Goal: Feedback & Contribution: Leave review/rating

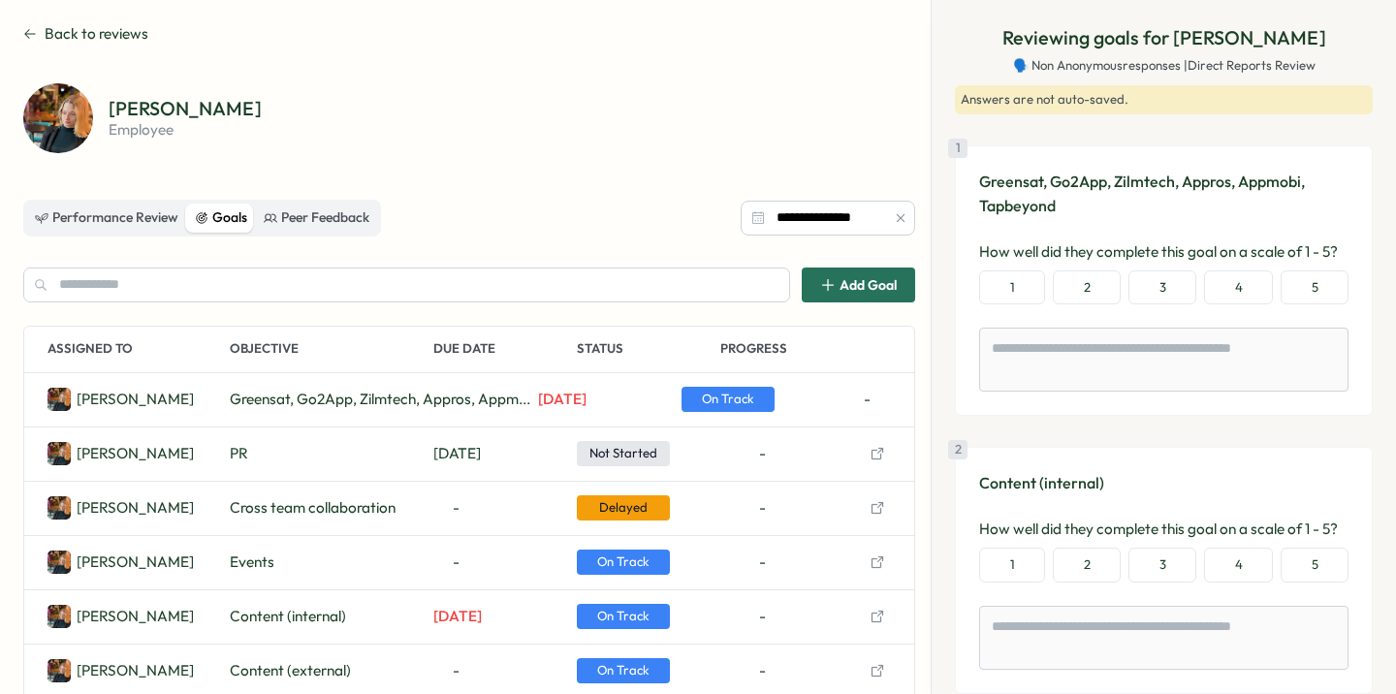
scroll to position [64, 0]
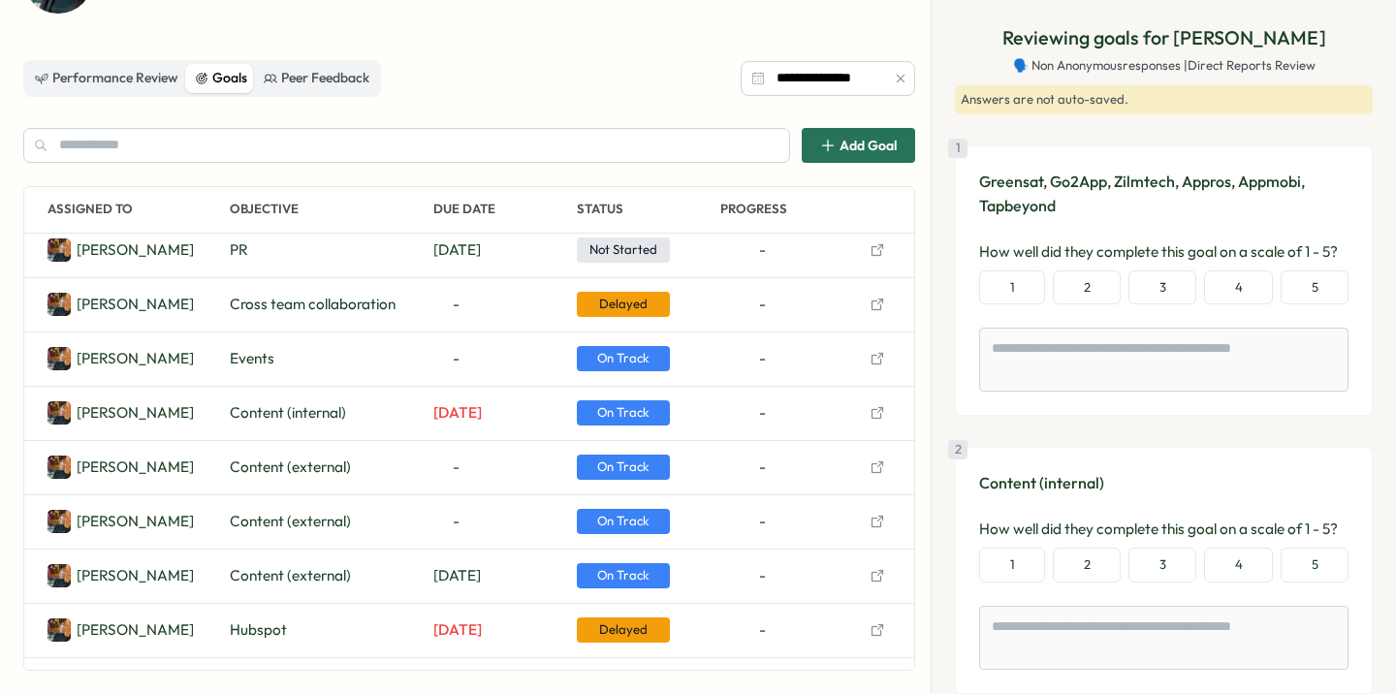
click at [873, 308] on icon "button" at bounding box center [878, 305] width 16 height 16
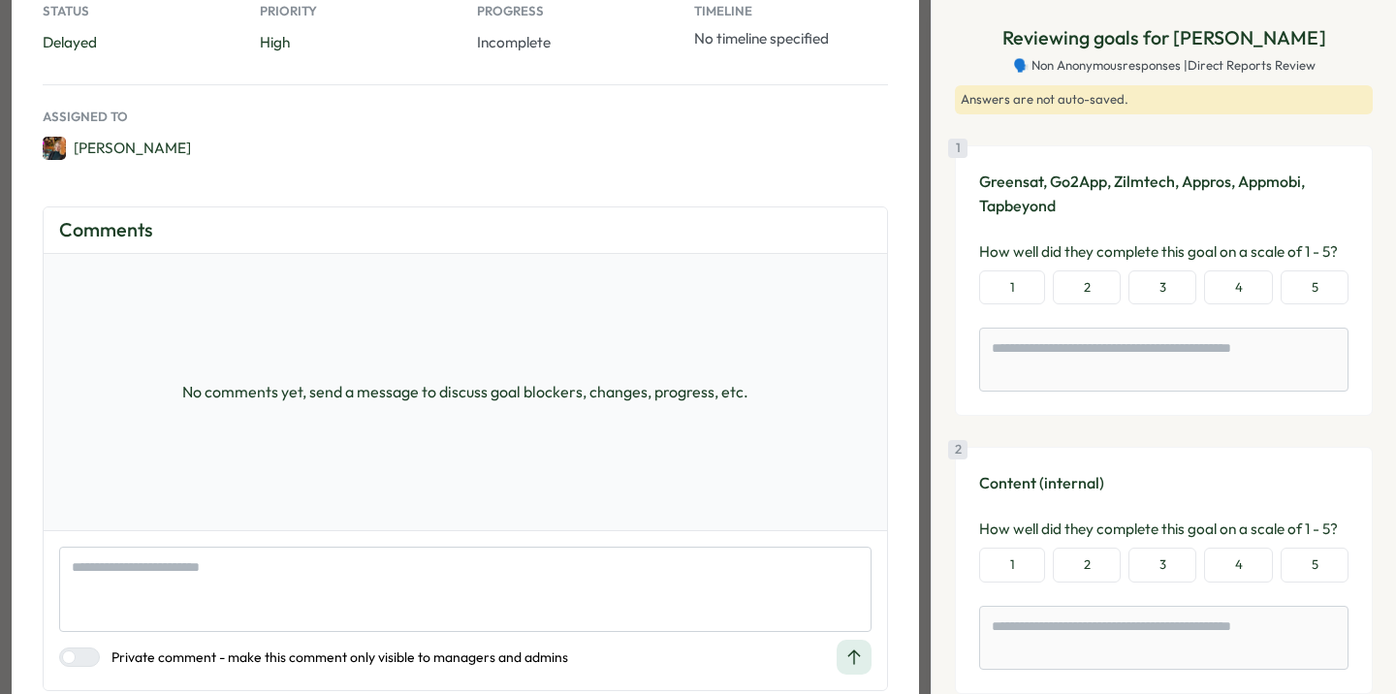
scroll to position [278, 0]
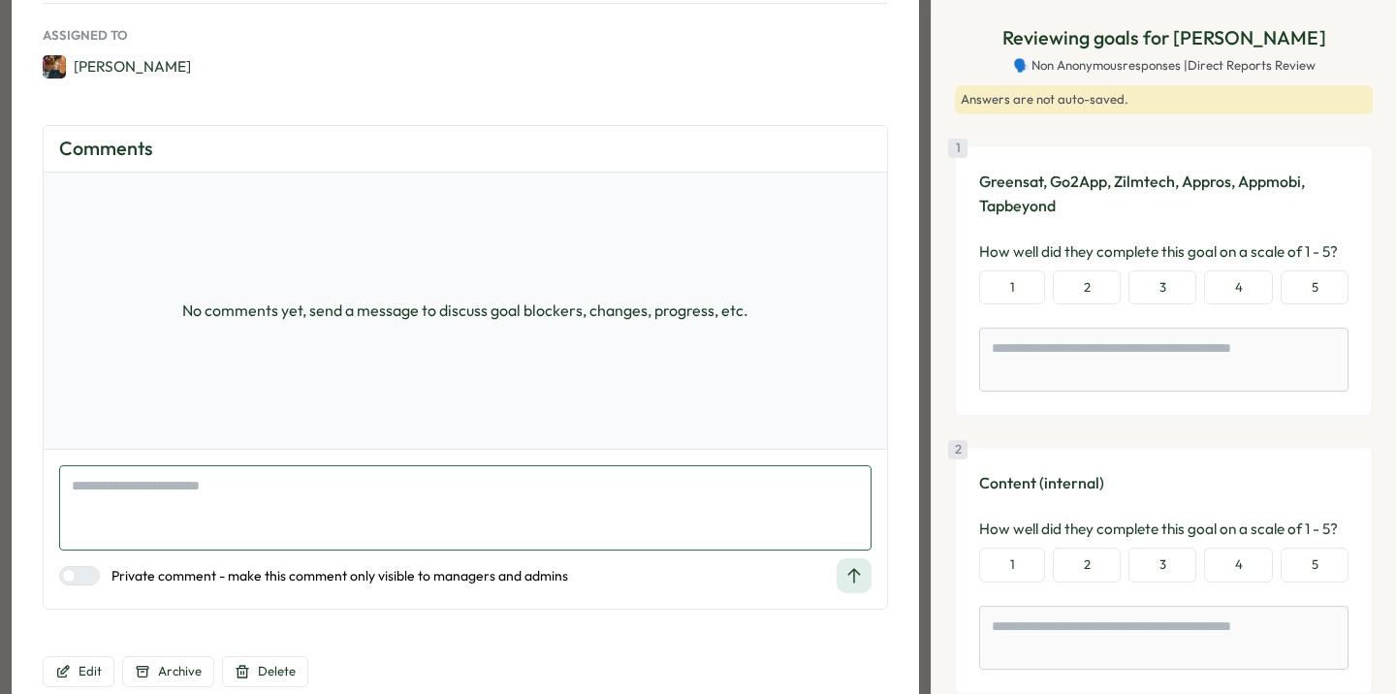
click at [241, 489] on textarea at bounding box center [465, 507] width 813 height 85
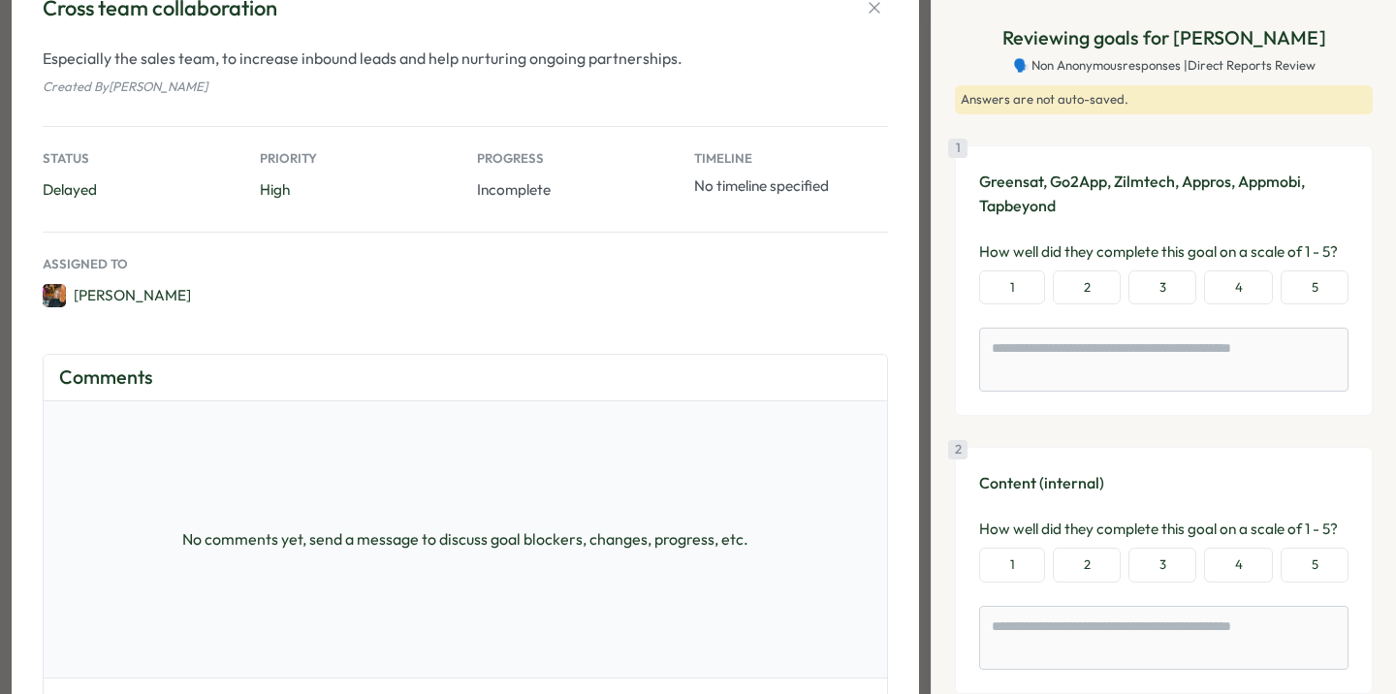
scroll to position [0, 0]
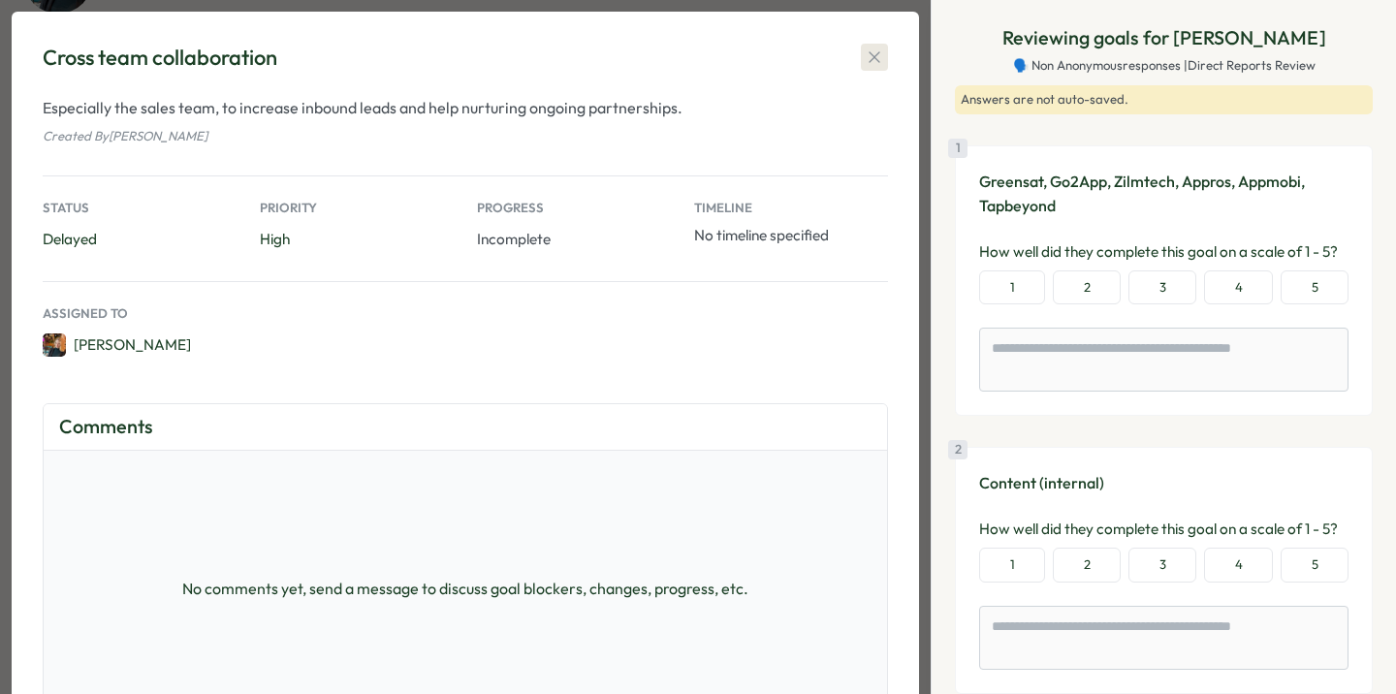
click at [884, 52] on button "button" at bounding box center [874, 57] width 27 height 27
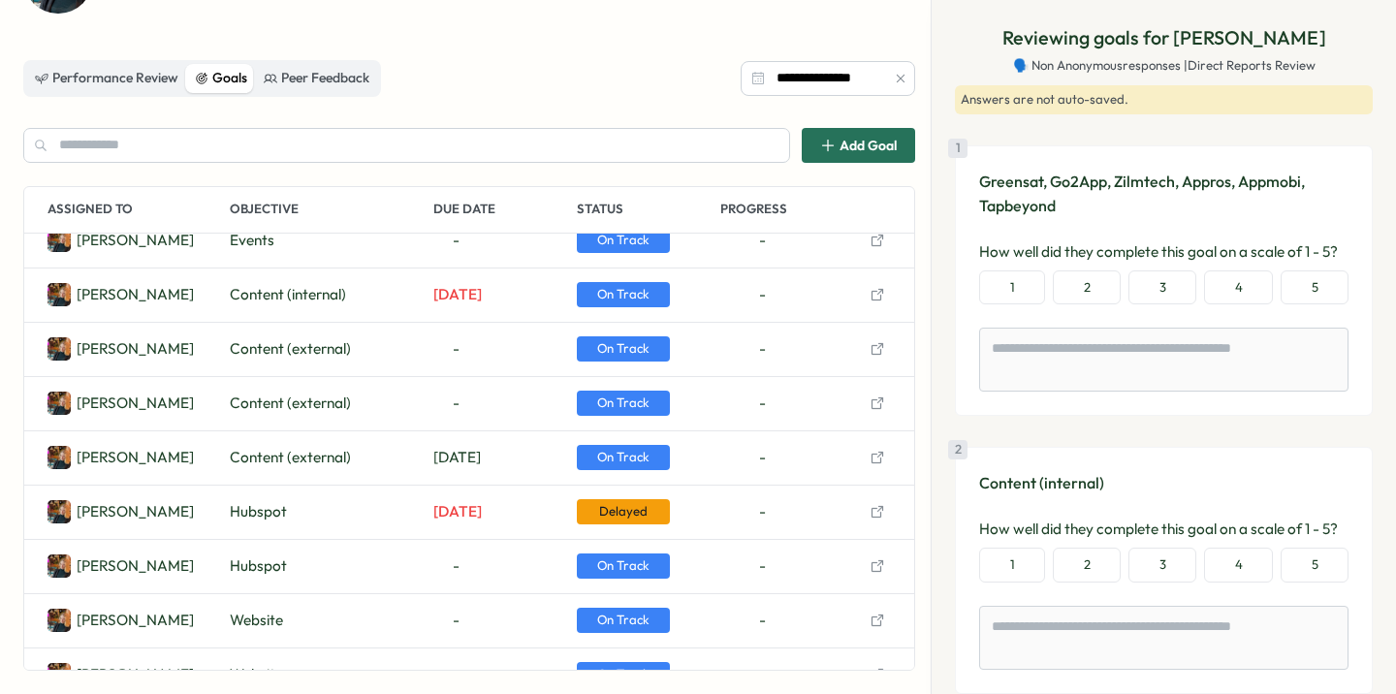
scroll to position [183, 0]
click at [881, 510] on icon "button" at bounding box center [878, 511] width 16 height 16
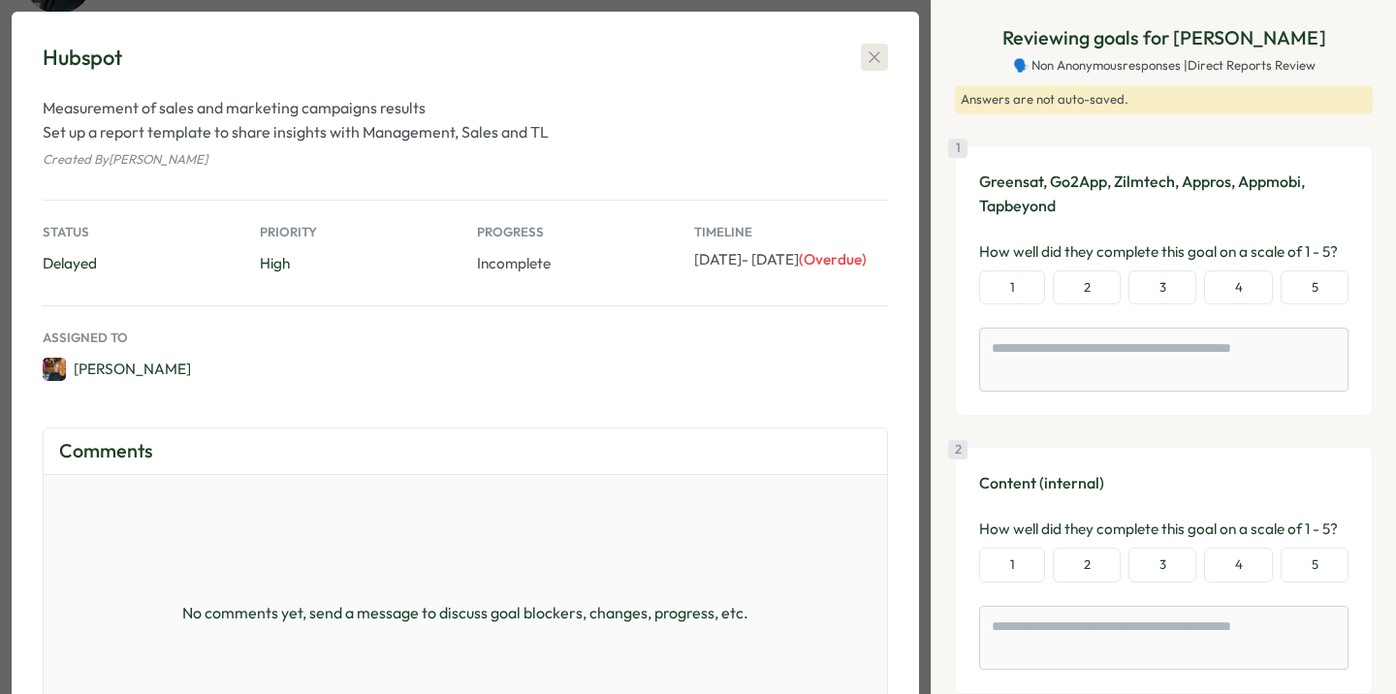
click at [875, 63] on icon "button" at bounding box center [874, 57] width 19 height 19
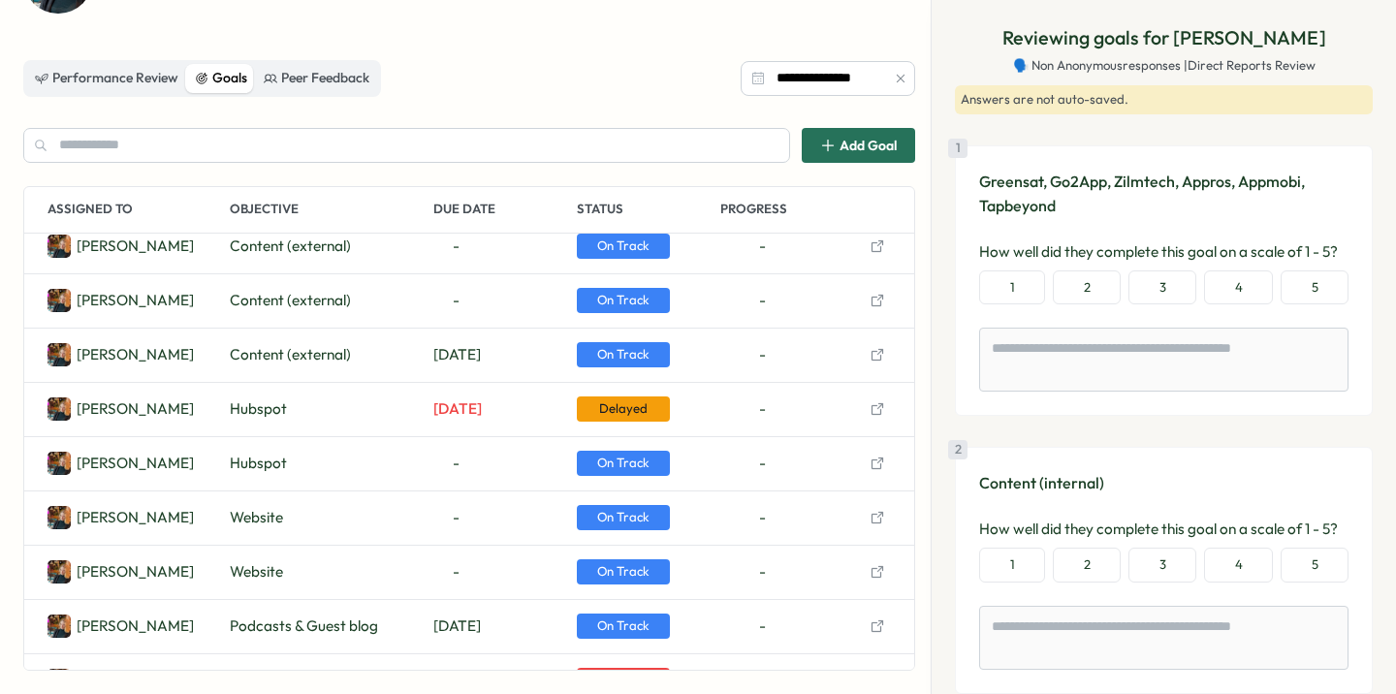
scroll to position [290, 0]
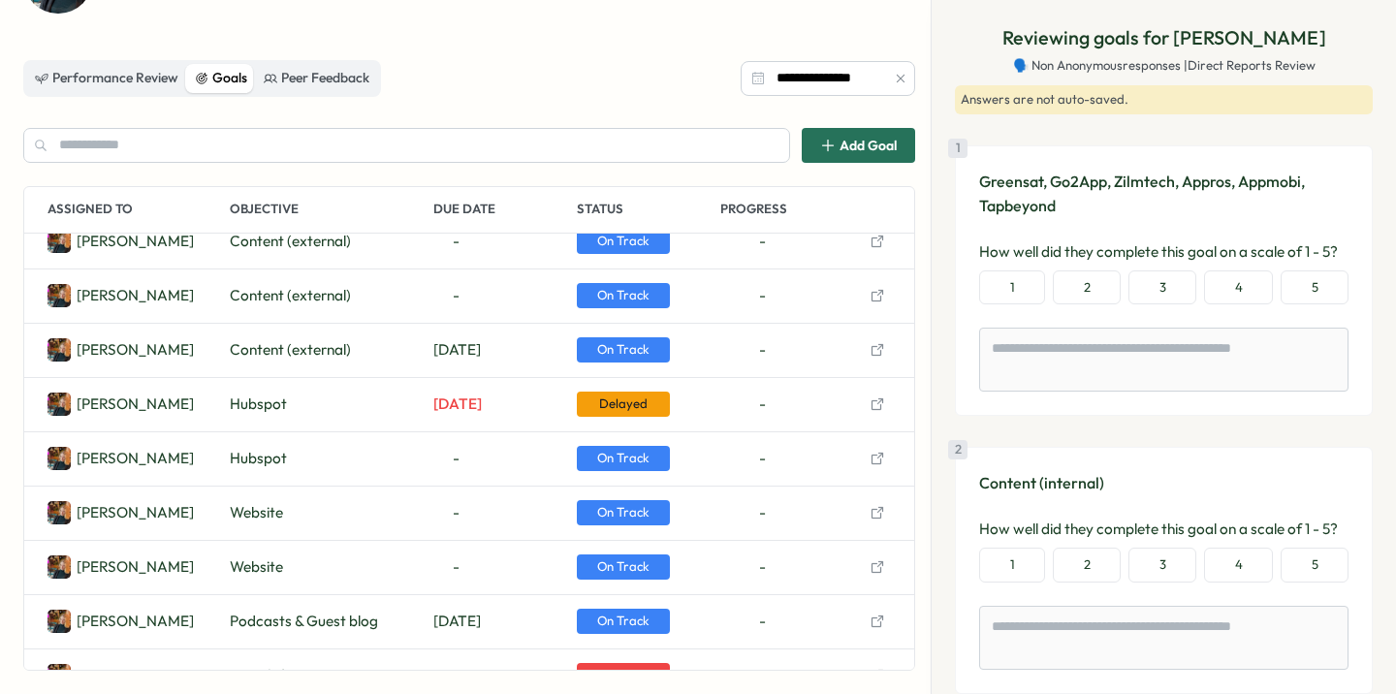
click at [877, 458] on icon "button" at bounding box center [878, 459] width 16 height 16
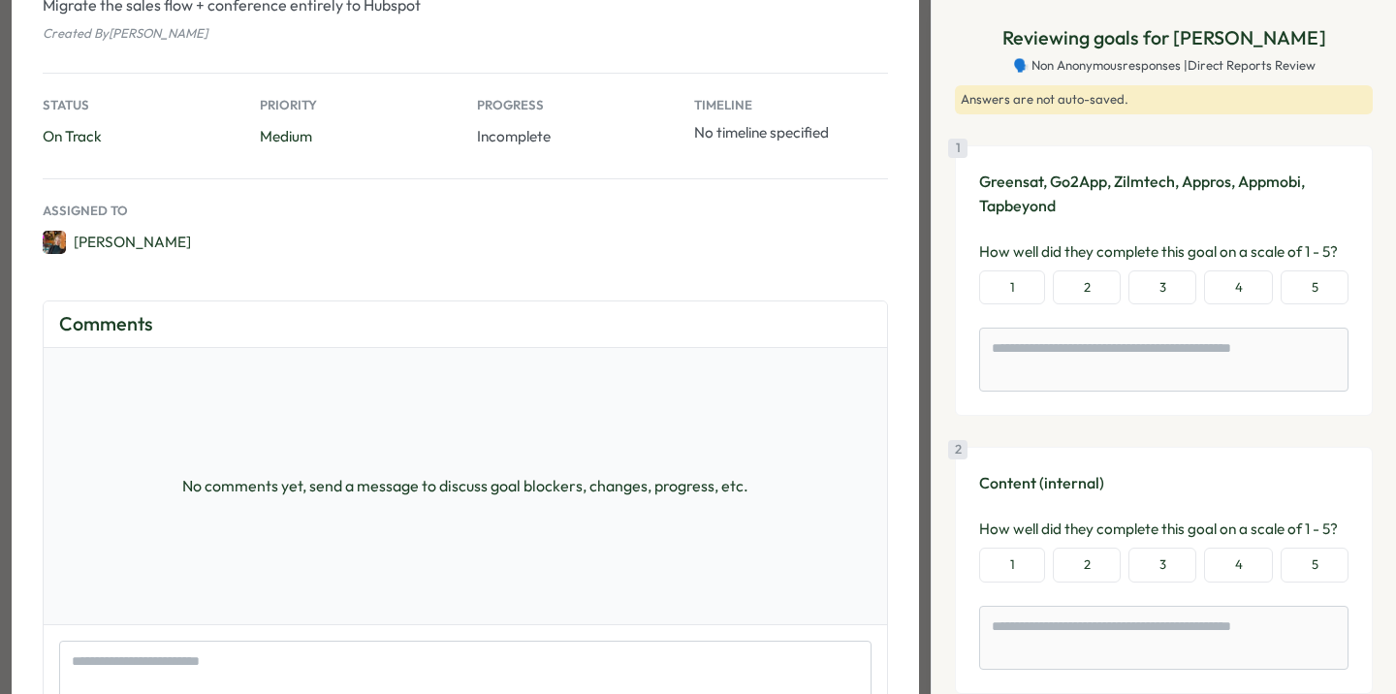
scroll to position [0, 0]
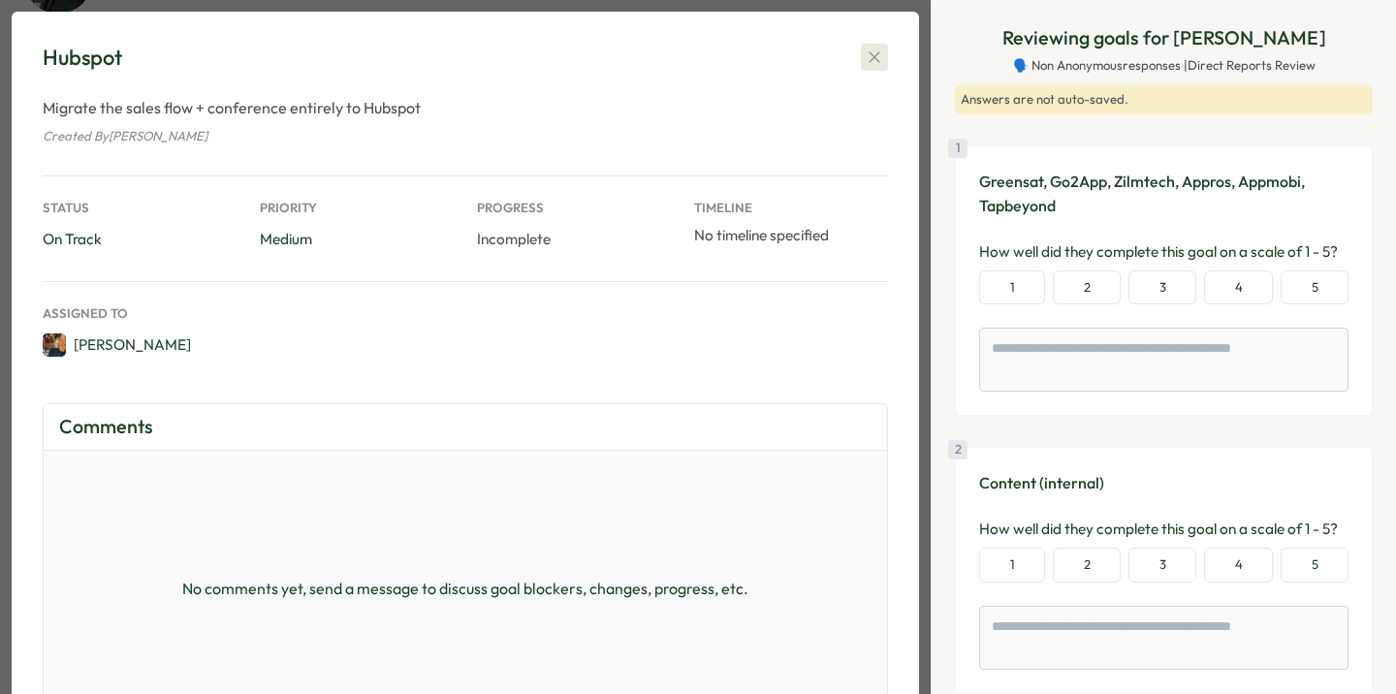
click at [879, 56] on icon "button" at bounding box center [874, 57] width 19 height 19
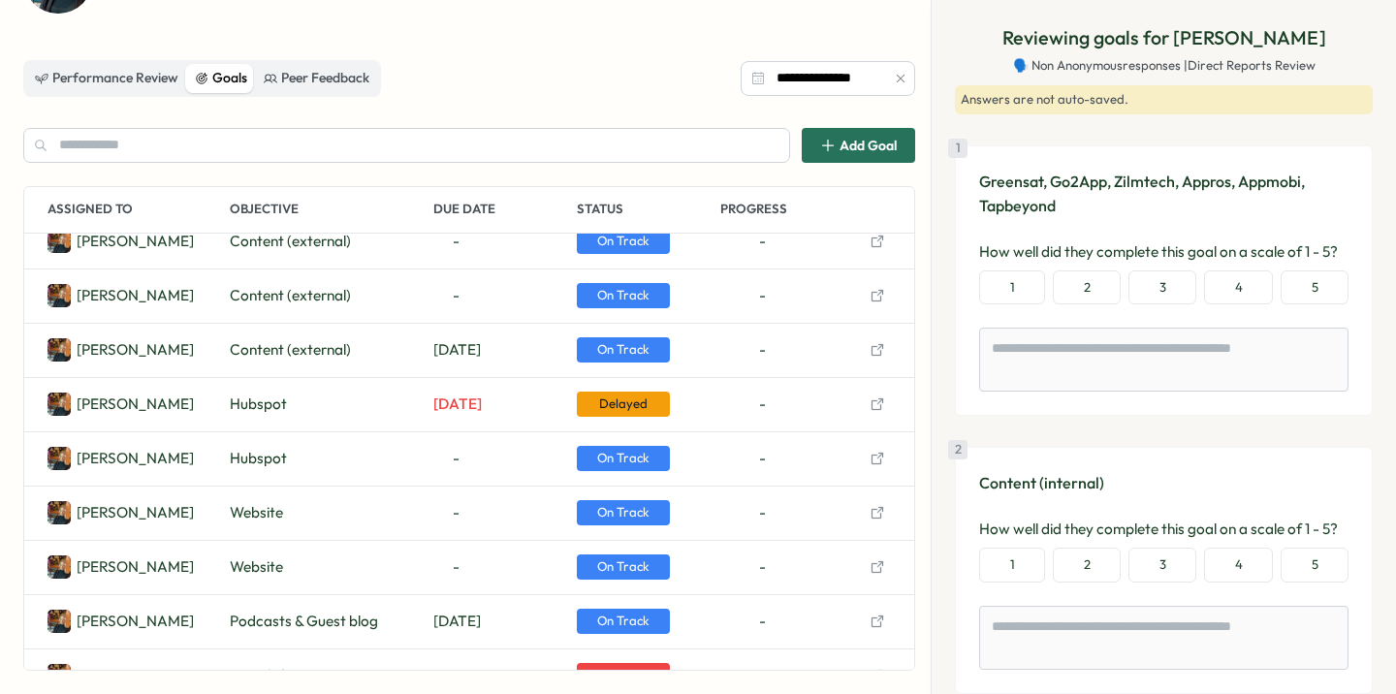
click at [616, 457] on span "On Track" at bounding box center [623, 458] width 93 height 25
click at [883, 462] on button "button" at bounding box center [877, 458] width 27 height 27
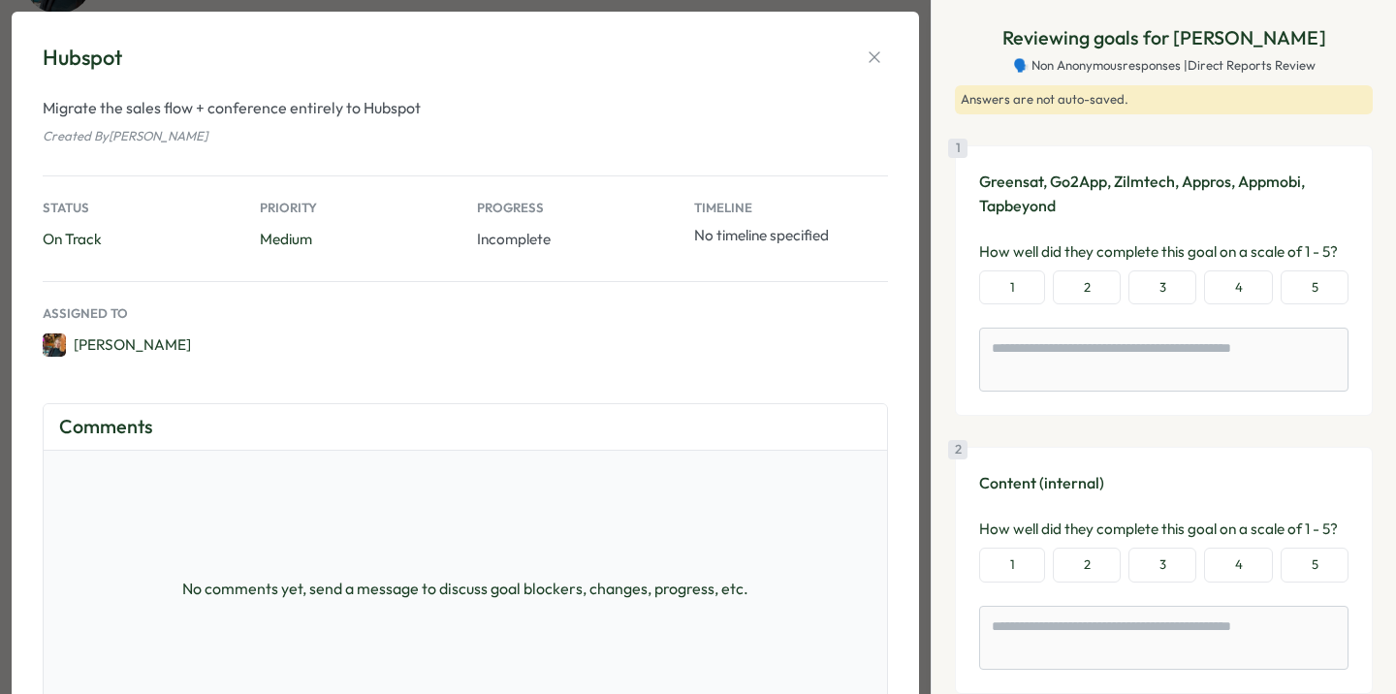
click at [518, 236] on span "Incomplete" at bounding box center [514, 239] width 74 height 18
click at [874, 55] on icon "button" at bounding box center [874, 57] width 19 height 19
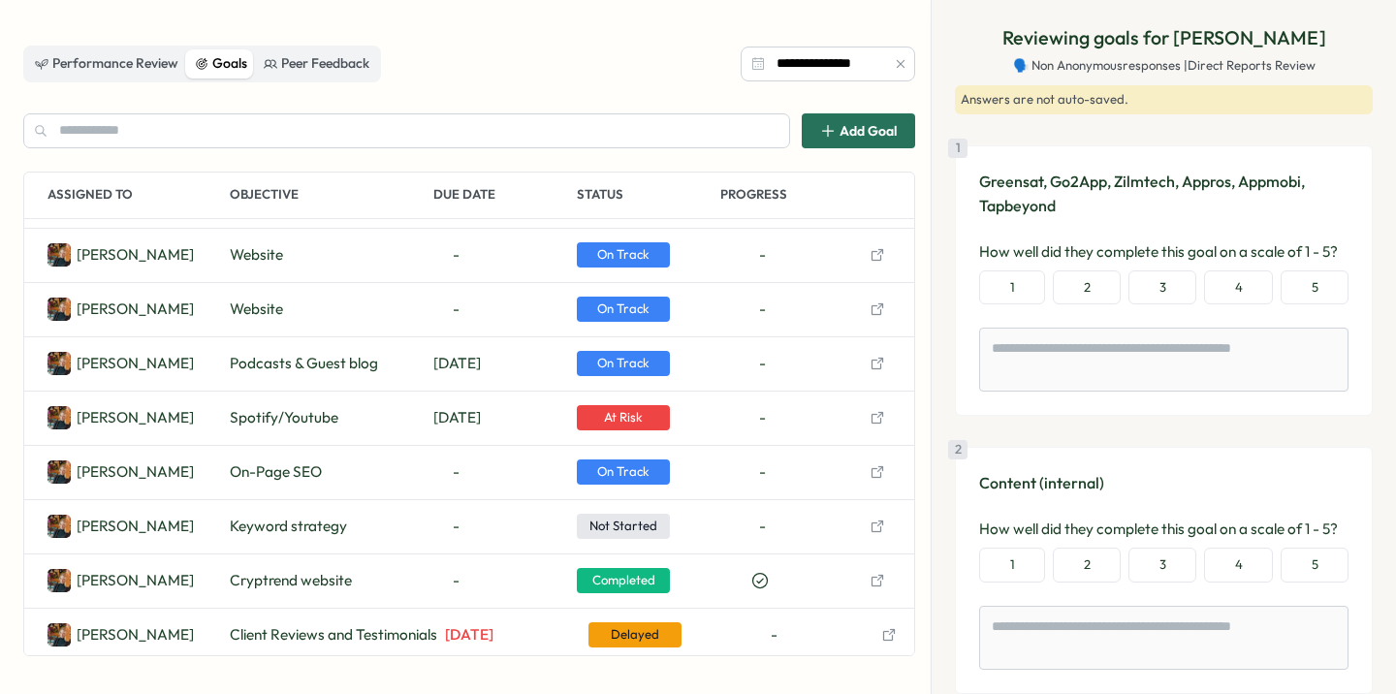
scroll to position [457, 0]
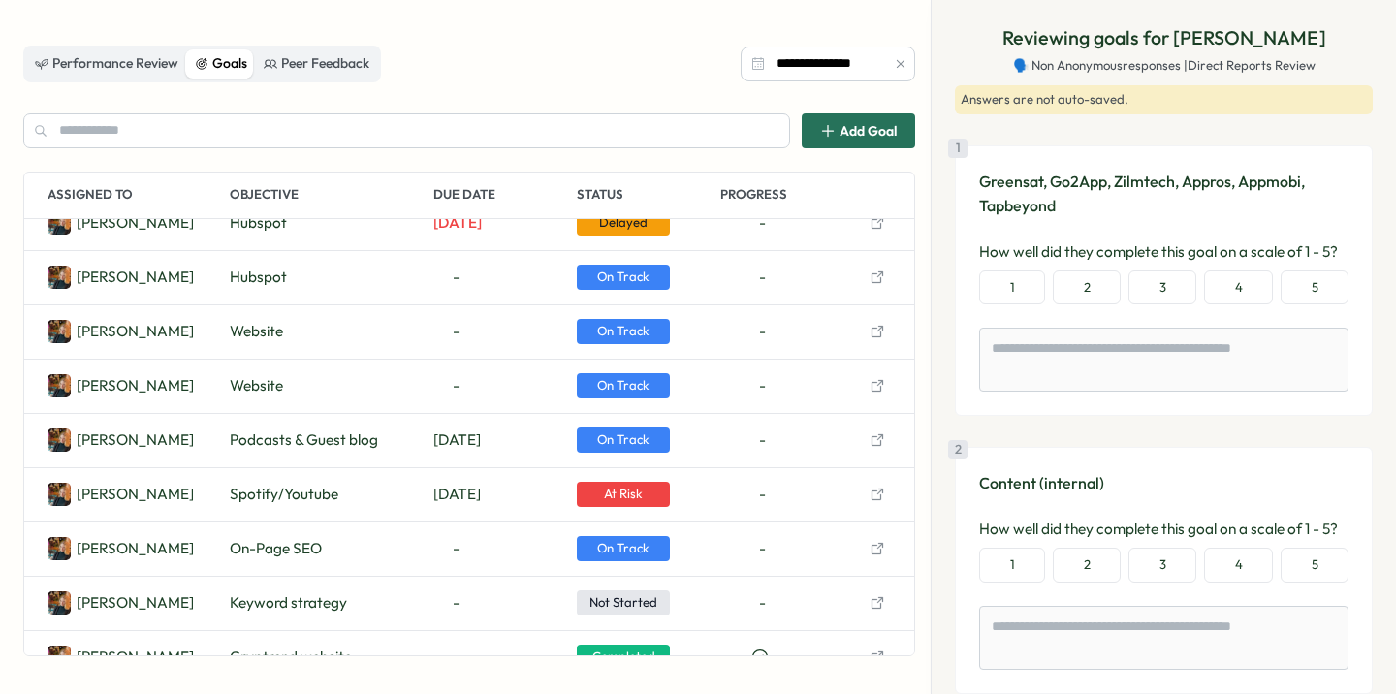
click at [877, 493] on icon "button" at bounding box center [878, 495] width 16 height 16
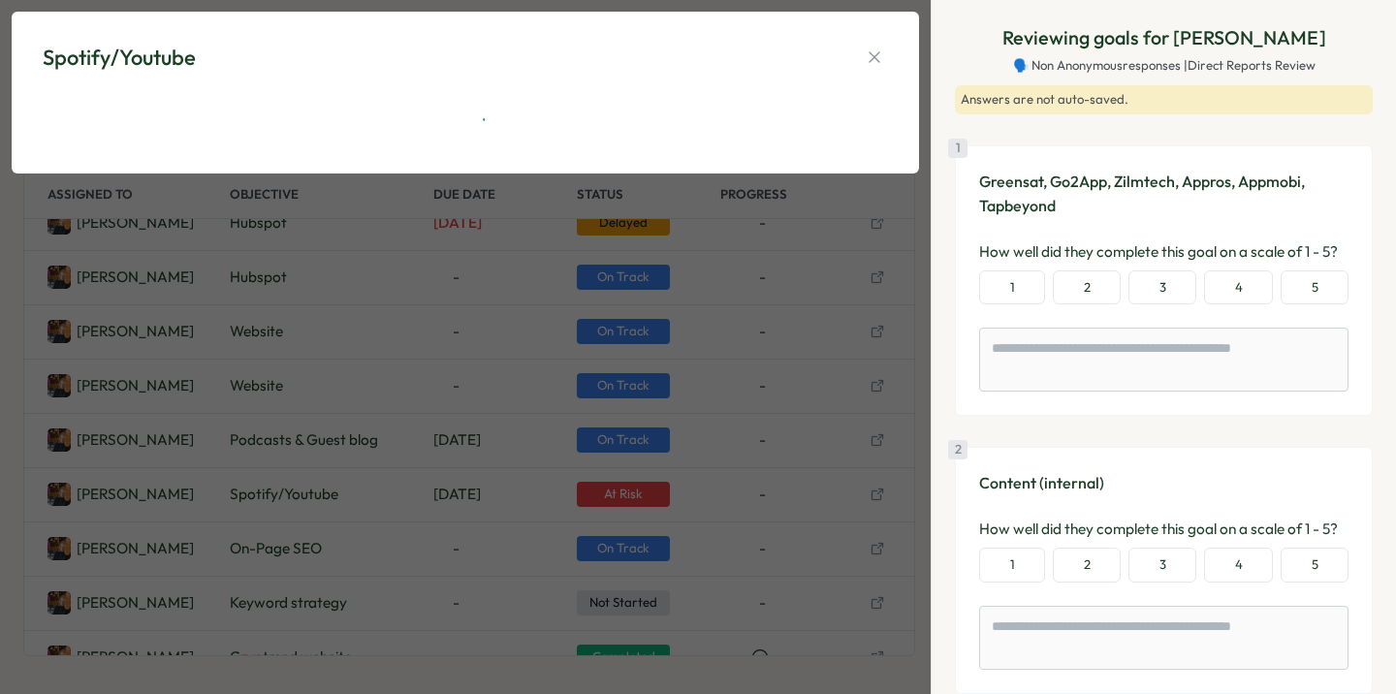
type textarea "*"
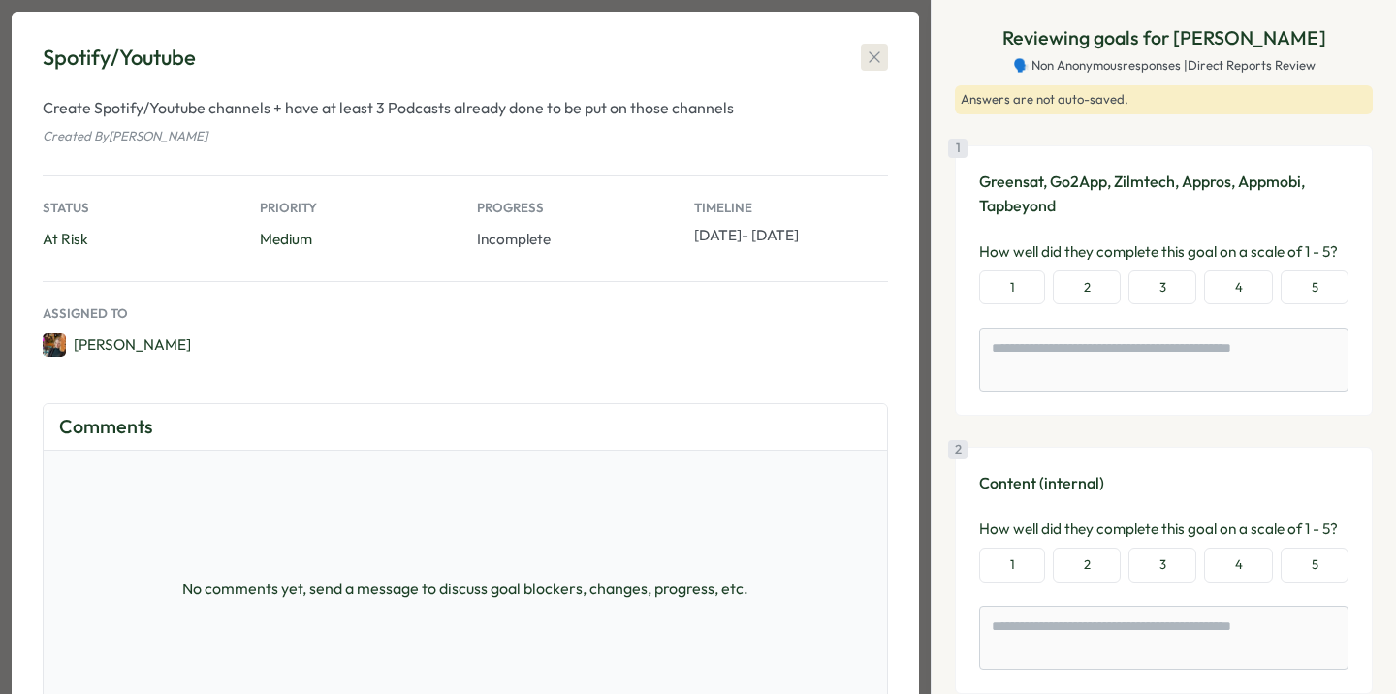
click at [877, 51] on icon "button" at bounding box center [874, 57] width 19 height 19
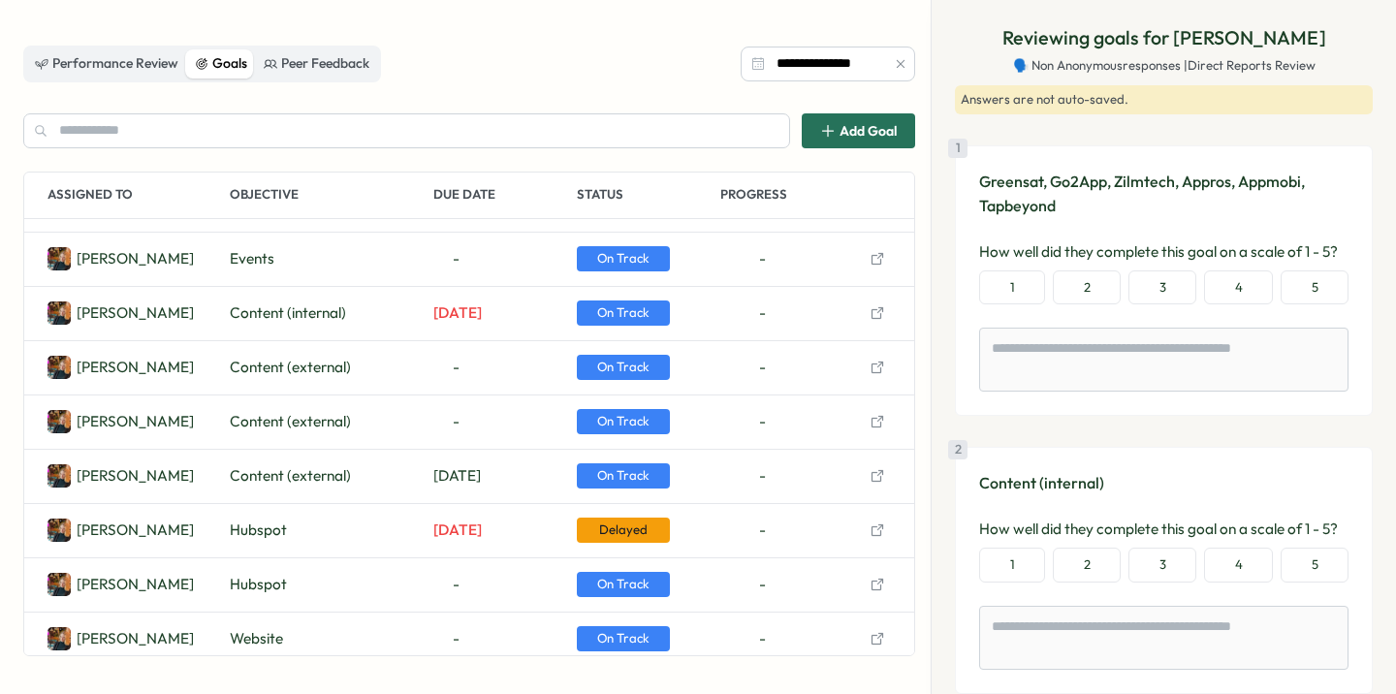
scroll to position [0, 0]
